Goal: Transaction & Acquisition: Purchase product/service

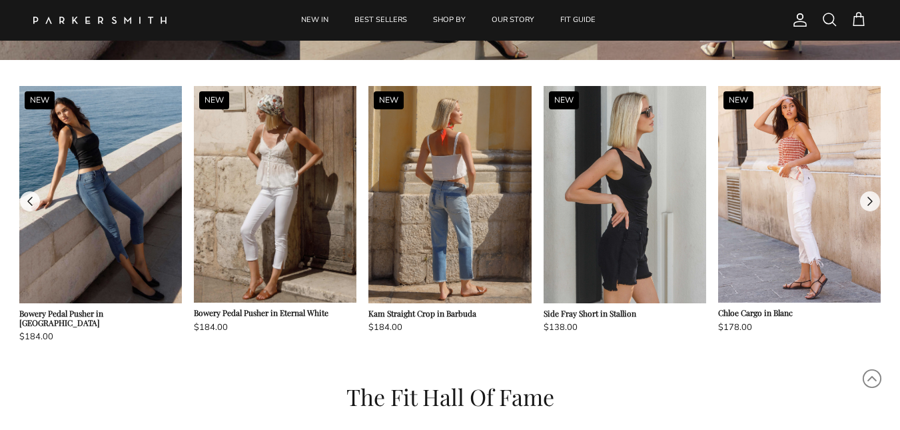
scroll to position [1081, 0]
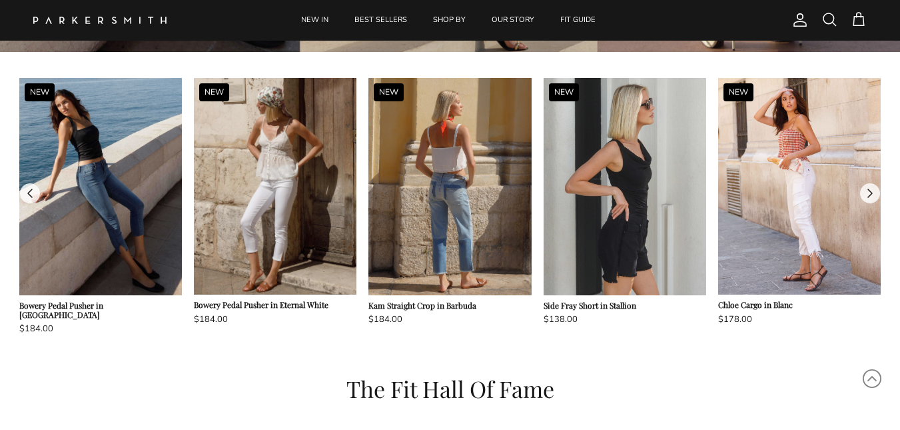
click at [412, 209] on img at bounding box center [449, 186] width 162 height 217
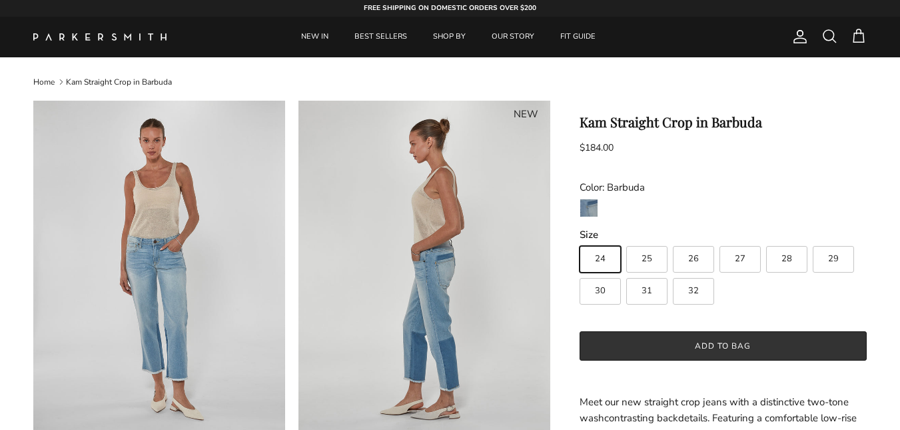
click at [638, 352] on button "Add to bag" at bounding box center [722, 345] width 287 height 29
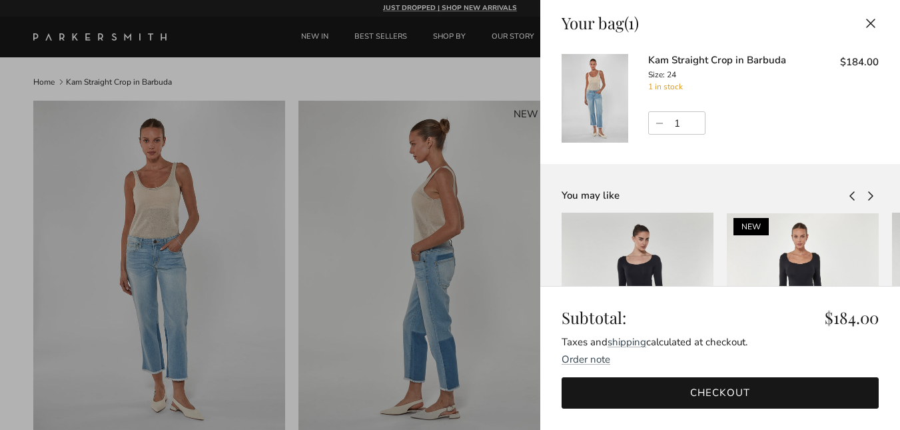
click at [777, 395] on link "Checkout" at bounding box center [719, 392] width 317 height 31
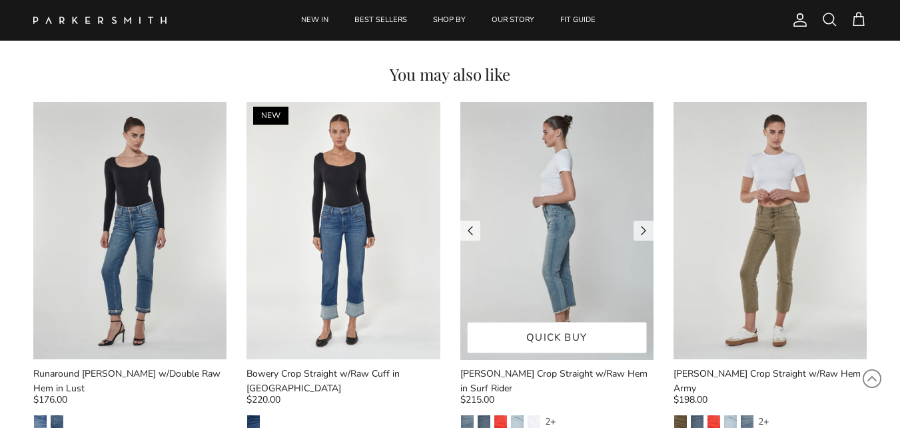
scroll to position [1464, 0]
click at [541, 220] on img at bounding box center [556, 232] width 193 height 258
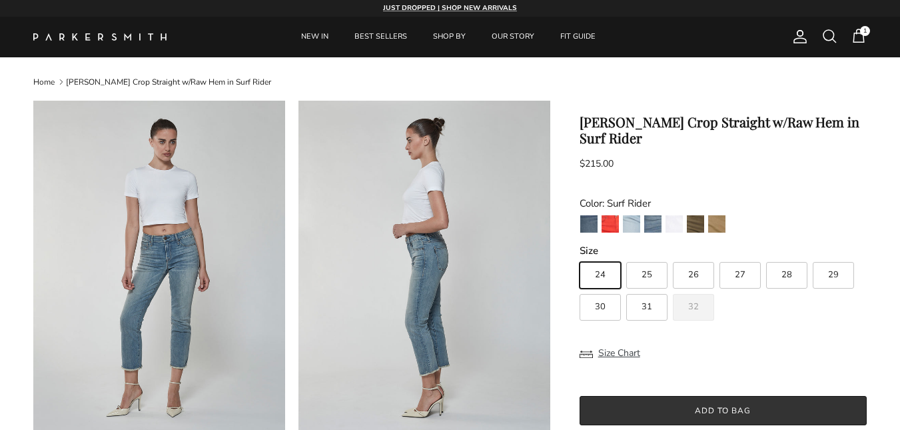
click at [724, 396] on button "Add to bag" at bounding box center [722, 410] width 287 height 29
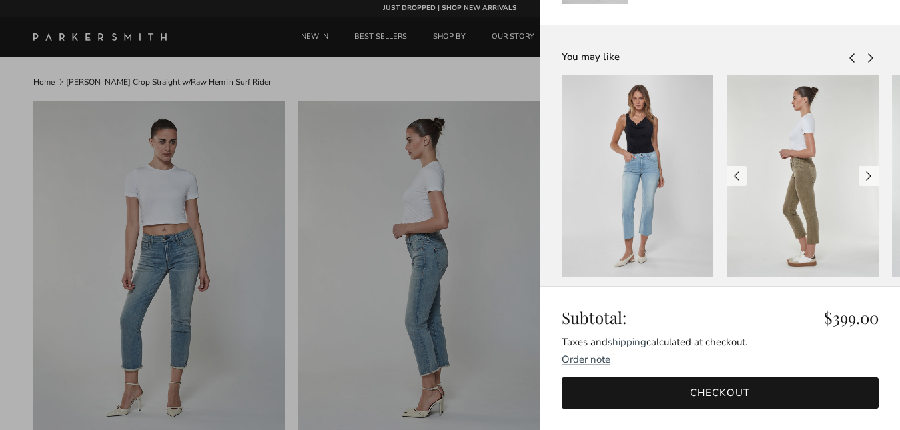
scroll to position [249, 0]
click at [764, 195] on div at bounding box center [802, 175] width 152 height 202
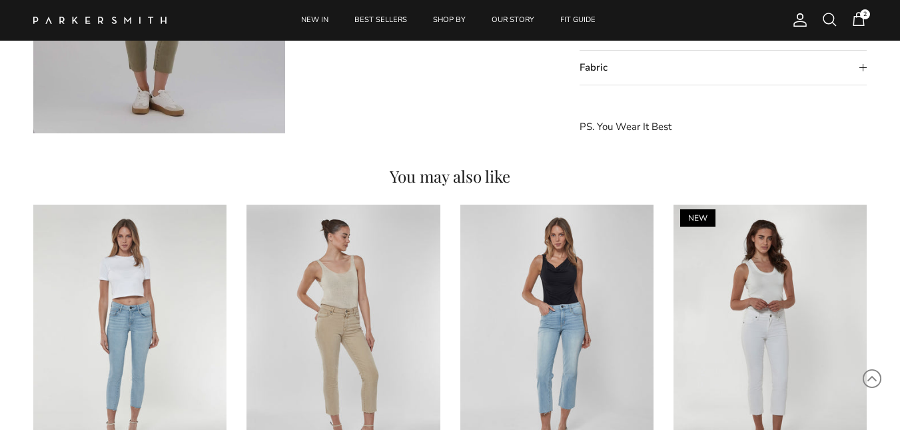
scroll to position [1358, 0]
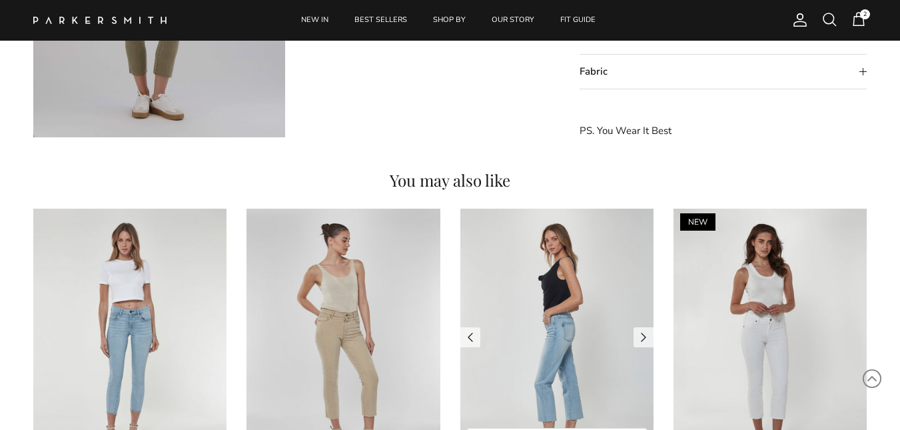
click at [561, 296] on img at bounding box center [556, 337] width 193 height 258
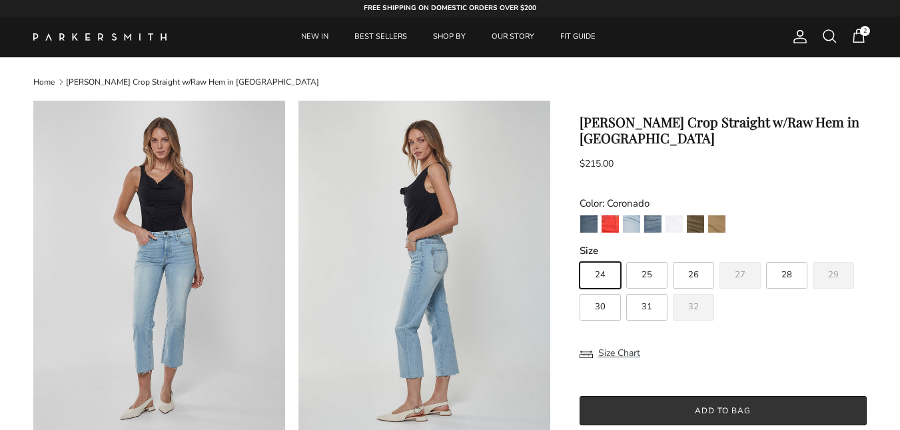
click at [662, 396] on button "Add to bag" at bounding box center [722, 410] width 287 height 29
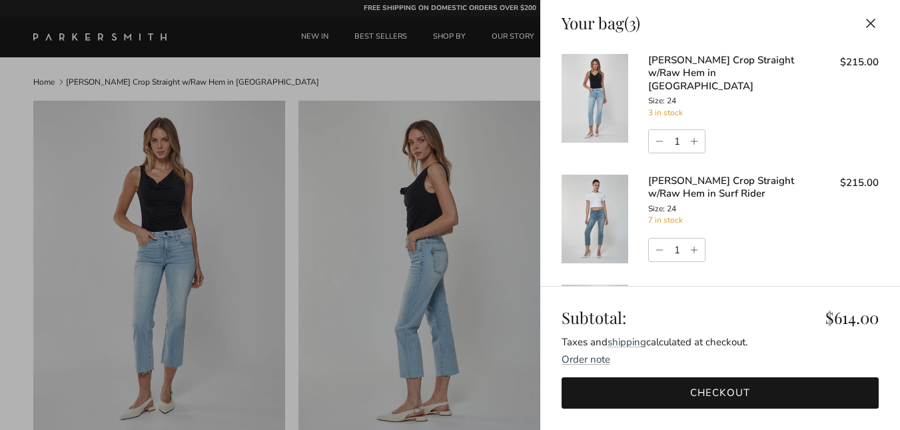
scroll to position [414, 0]
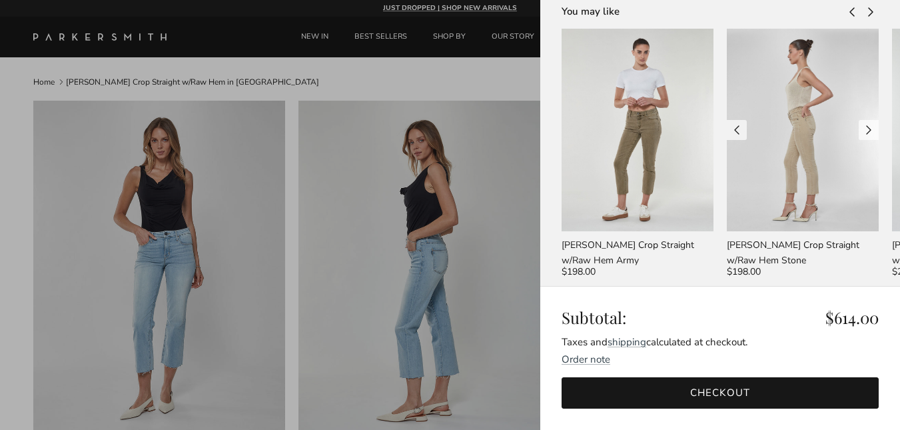
click at [853, 181] on div at bounding box center [802, 130] width 152 height 202
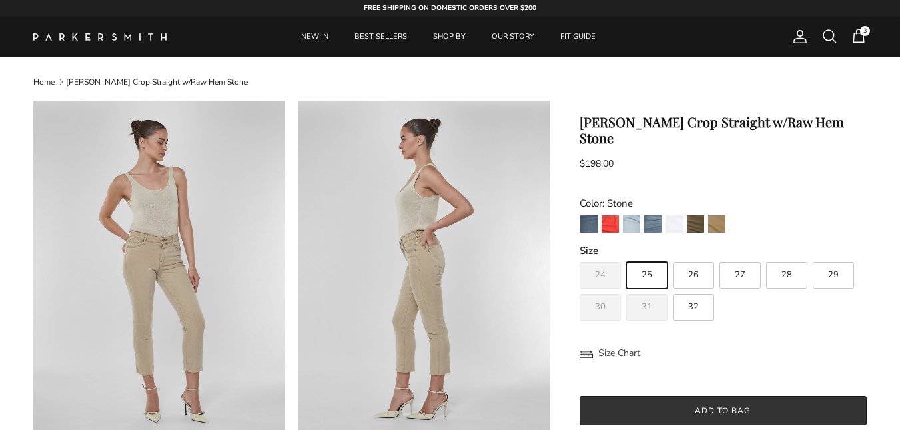
click at [633, 402] on button "Add to bag" at bounding box center [722, 410] width 287 height 29
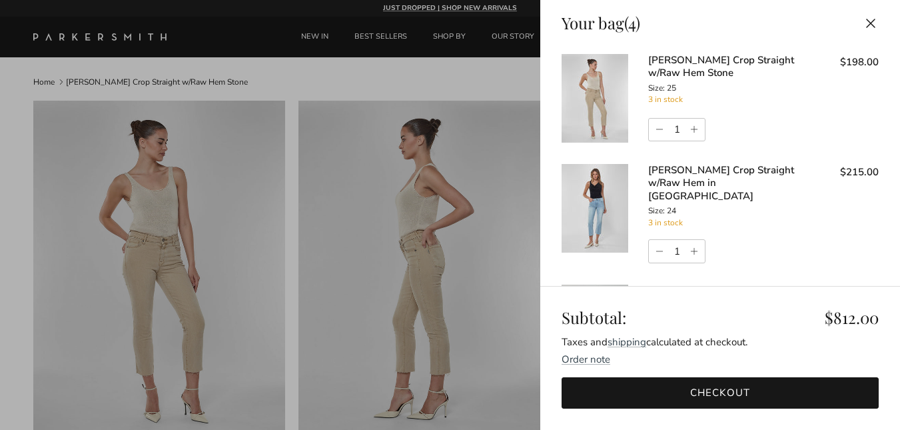
click at [498, 214] on div at bounding box center [450, 215] width 900 height 430
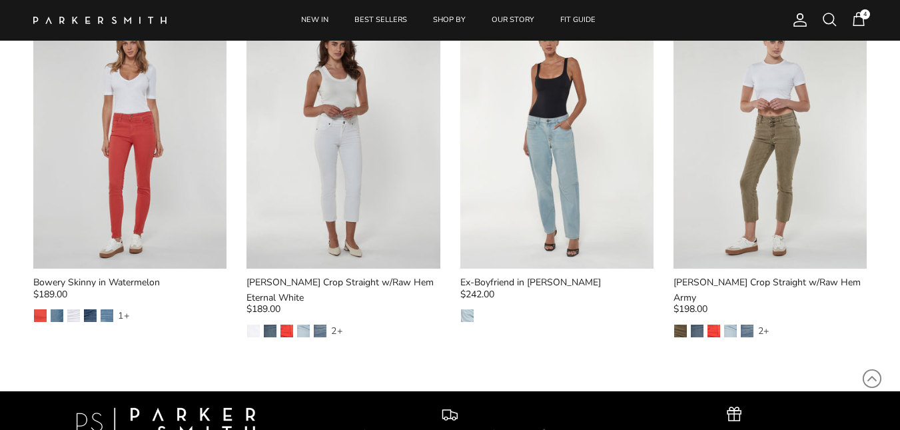
scroll to position [1532, 0]
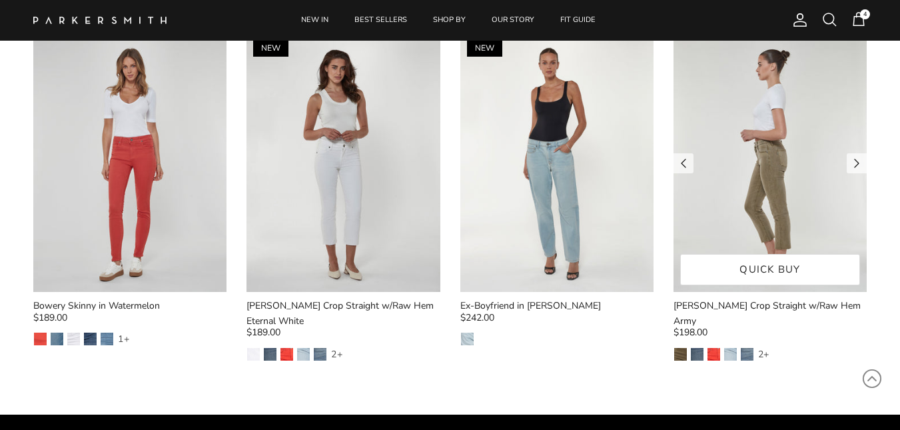
click at [719, 188] on img at bounding box center [769, 163] width 193 height 258
